Goal: Information Seeking & Learning: Learn about a topic

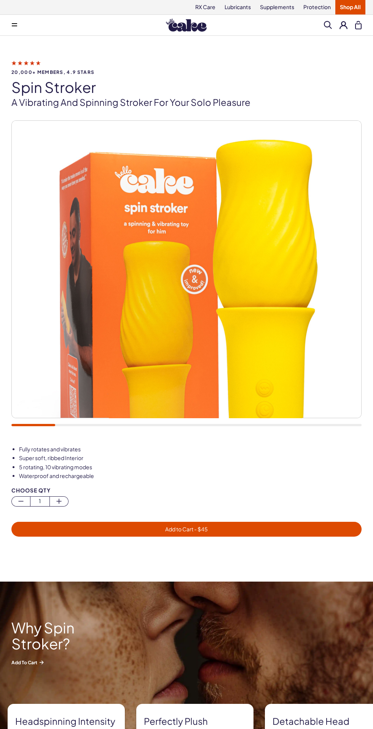
click at [231, 641] on div "Why Spin Stroker? Add to Cart" at bounding box center [186, 643] width 373 height 46
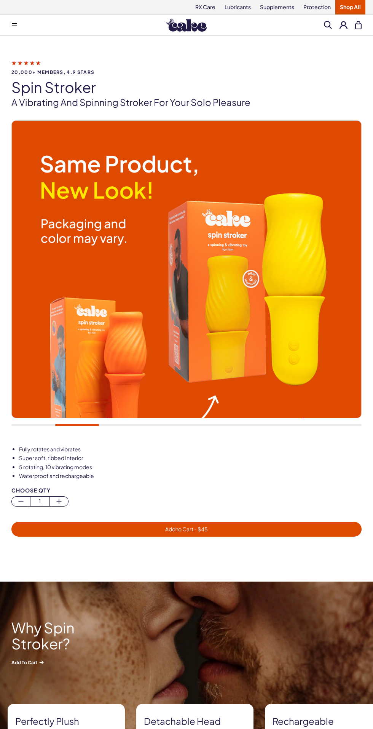
click at [272, 664] on div "Why Spin Stroker? Add to Cart" at bounding box center [186, 643] width 373 height 46
click at [297, 362] on img at bounding box center [187, 296] width 350 height 350
click at [286, 338] on img at bounding box center [187, 296] width 350 height 350
click at [210, 361] on img at bounding box center [187, 296] width 350 height 350
click at [196, 325] on img at bounding box center [187, 296] width 350 height 350
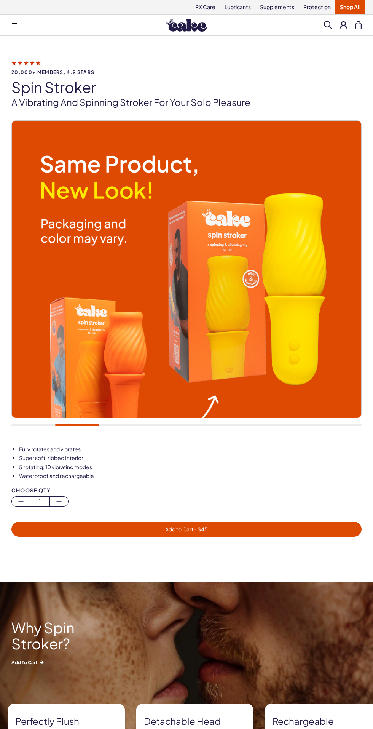
click at [172, 331] on img at bounding box center [187, 296] width 350 height 350
click at [146, 344] on img at bounding box center [187, 296] width 350 height 350
click at [189, 231] on img at bounding box center [187, 296] width 350 height 350
click at [219, 207] on img at bounding box center [187, 296] width 350 height 350
click at [327, 148] on img at bounding box center [187, 296] width 350 height 350
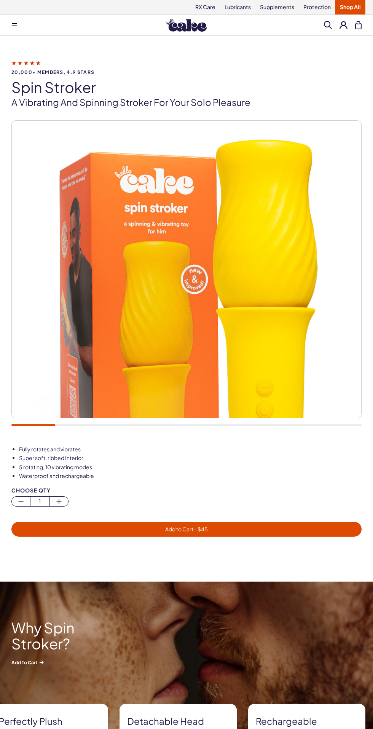
click at [281, 142] on img at bounding box center [187, 296] width 350 height 350
click at [150, 284] on img at bounding box center [187, 296] width 350 height 350
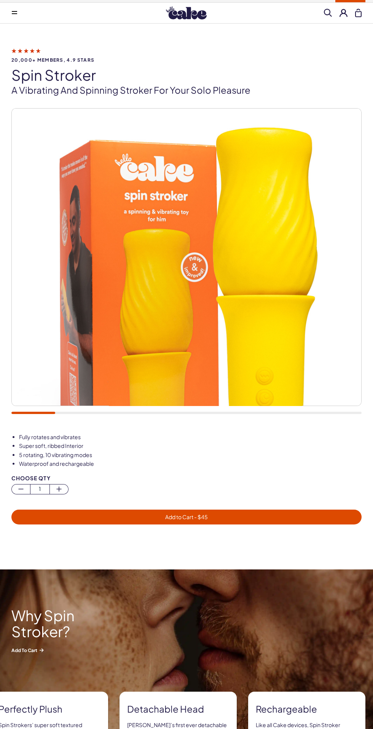
click at [268, 436] on li "Fully rotates and vibrates" at bounding box center [190, 438] width 343 height 8
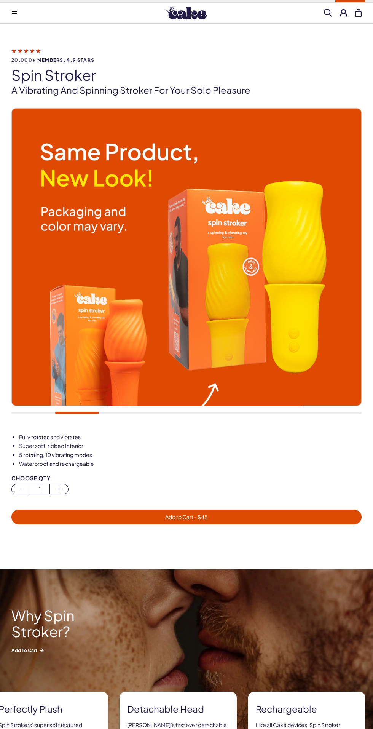
click at [278, 388] on img at bounding box center [187, 284] width 350 height 350
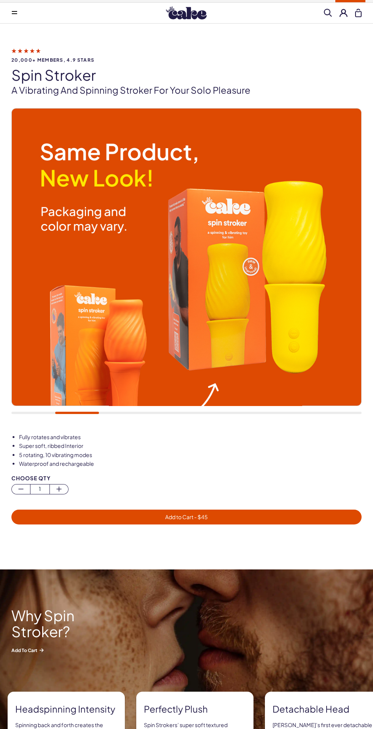
click at [229, 306] on img at bounding box center [187, 284] width 350 height 350
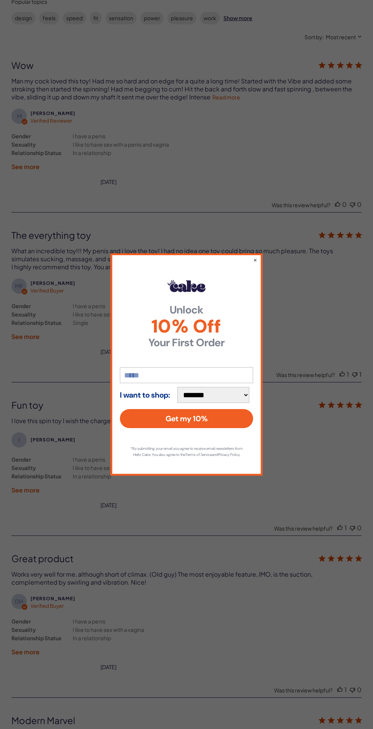
scroll to position [1670, 0]
click at [316, 660] on div "**********" at bounding box center [186, 364] width 373 height 729
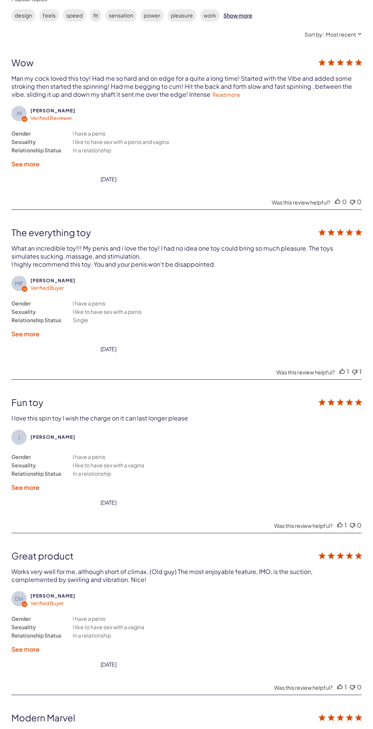
click at [285, 712] on div "Modern Marvel" at bounding box center [151, 717] width 280 height 11
click at [193, 695] on div "customer reviews" at bounding box center [186, 696] width 351 height 2
click at [222, 603] on div "DH [PERSON_NAME] Verified Buyer Gender Sexuality Relationship Status I have a p…" at bounding box center [186, 622] width 351 height 62
click at [246, 521] on div "Was this review helpful? 1 0" at bounding box center [186, 525] width 351 height 8
click at [269, 370] on div "M [PERSON_NAME] Verified Reviewer Gender Sexuality Relationship Status I have a…" at bounding box center [186, 481] width 351 height 879
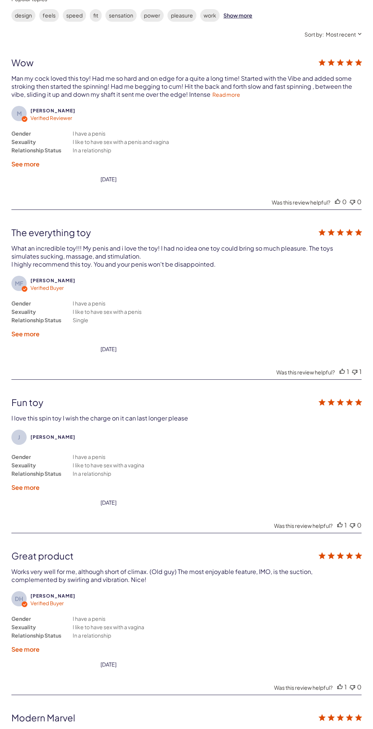
click at [304, 276] on div "MF [PERSON_NAME] Verified Buyer" at bounding box center [186, 284] width 351 height 16
click at [308, 183] on div "M [PERSON_NAME] Verified Reviewer Gender Sexuality Relationship Status I have a…" at bounding box center [186, 481] width 351 height 879
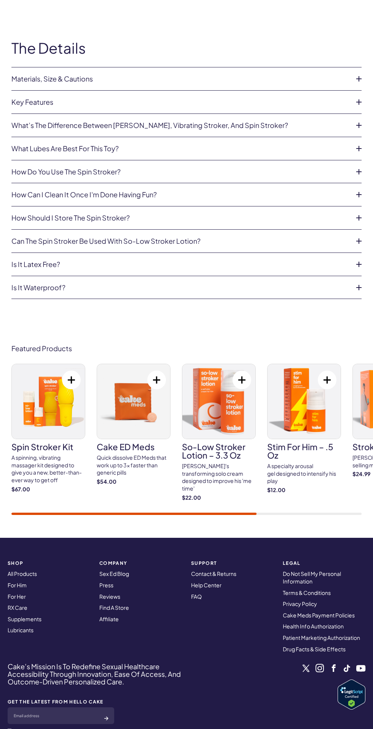
scroll to position [0, 0]
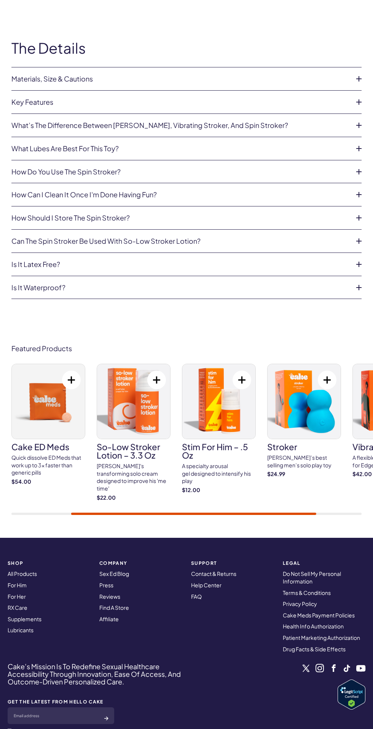
click at [240, 729] on footer "Cake’s Mission Is To Redefine Sexual Healthcare Accessibility Through Innovatio…" at bounding box center [186, 682] width 373 height 289
click at [229, 729] on footer "Cake’s Mission Is To Redefine Sexual Healthcare Accessibility Through Innovatio…" at bounding box center [186, 682] width 373 height 289
click at [231, 729] on footer "Cake’s Mission Is To Redefine Sexual Healthcare Accessibility Through Innovatio…" at bounding box center [186, 682] width 373 height 289
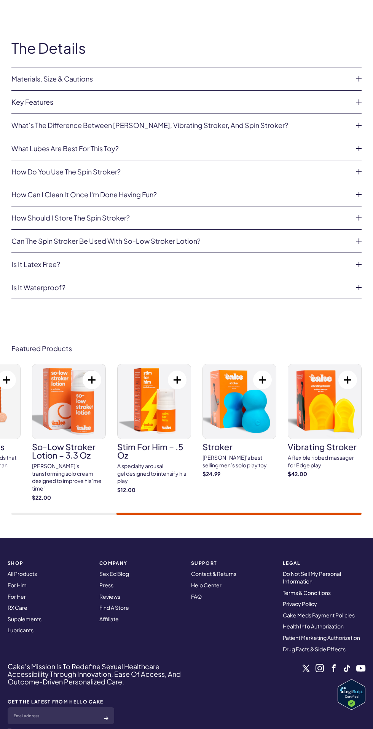
click at [291, 17] on div "The Details Materials, Size & Cautions Size: 8.3 inches x 2.7 inches, insertabl…" at bounding box center [186, 169] width 373 height 305
